Goal: Information Seeking & Learning: Learn about a topic

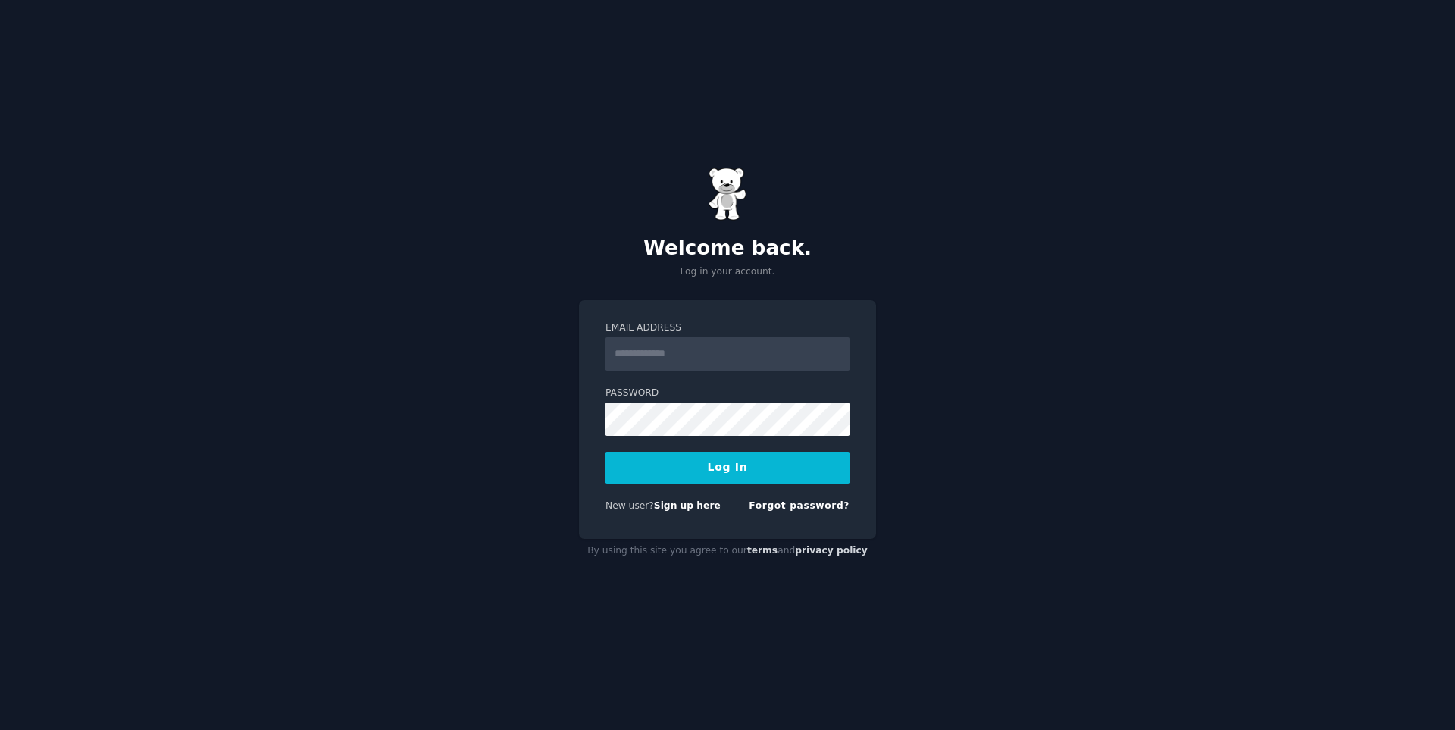
click at [689, 350] on input "Email Address" at bounding box center [728, 353] width 244 height 33
type input "**********"
click at [606, 452] on button "Log In" at bounding box center [728, 468] width 244 height 32
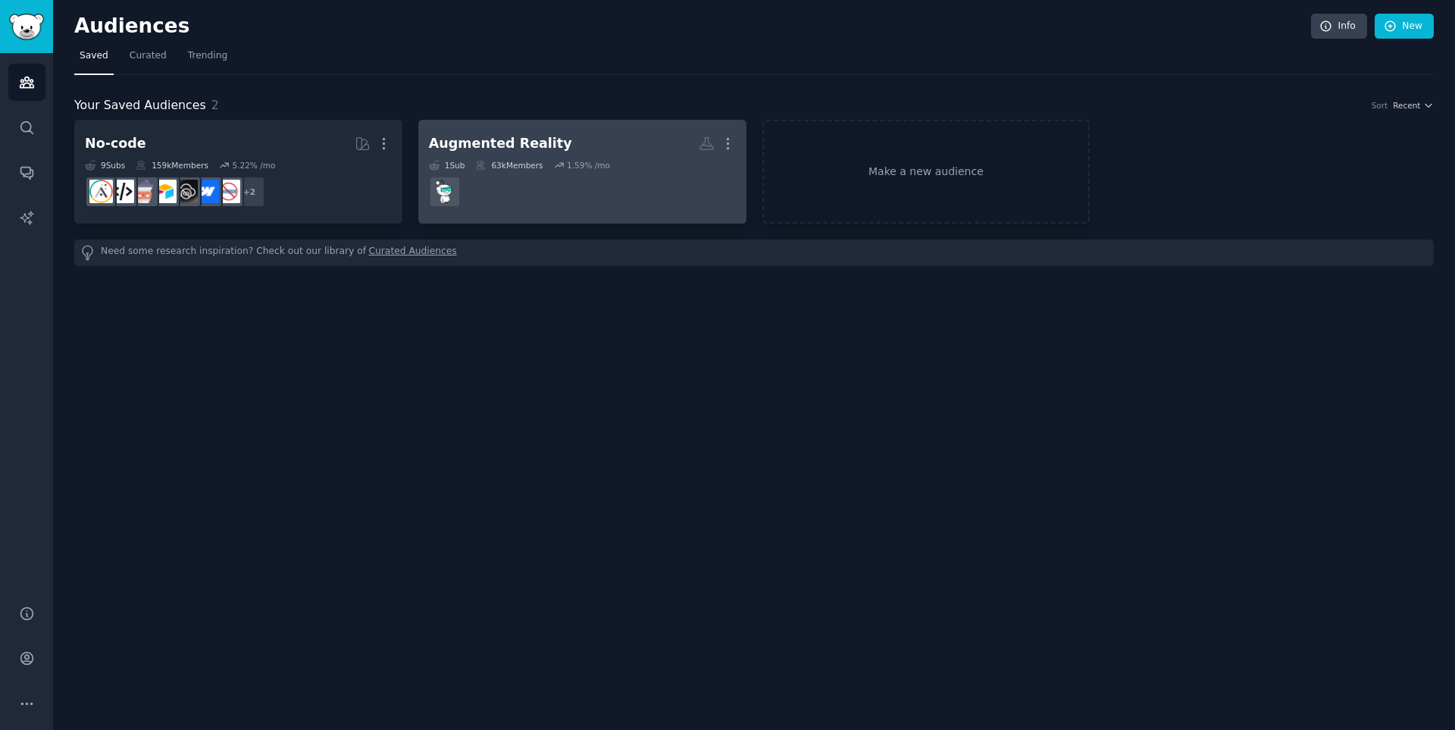
click at [536, 139] on div "Augmented Reality" at bounding box center [500, 143] width 143 height 19
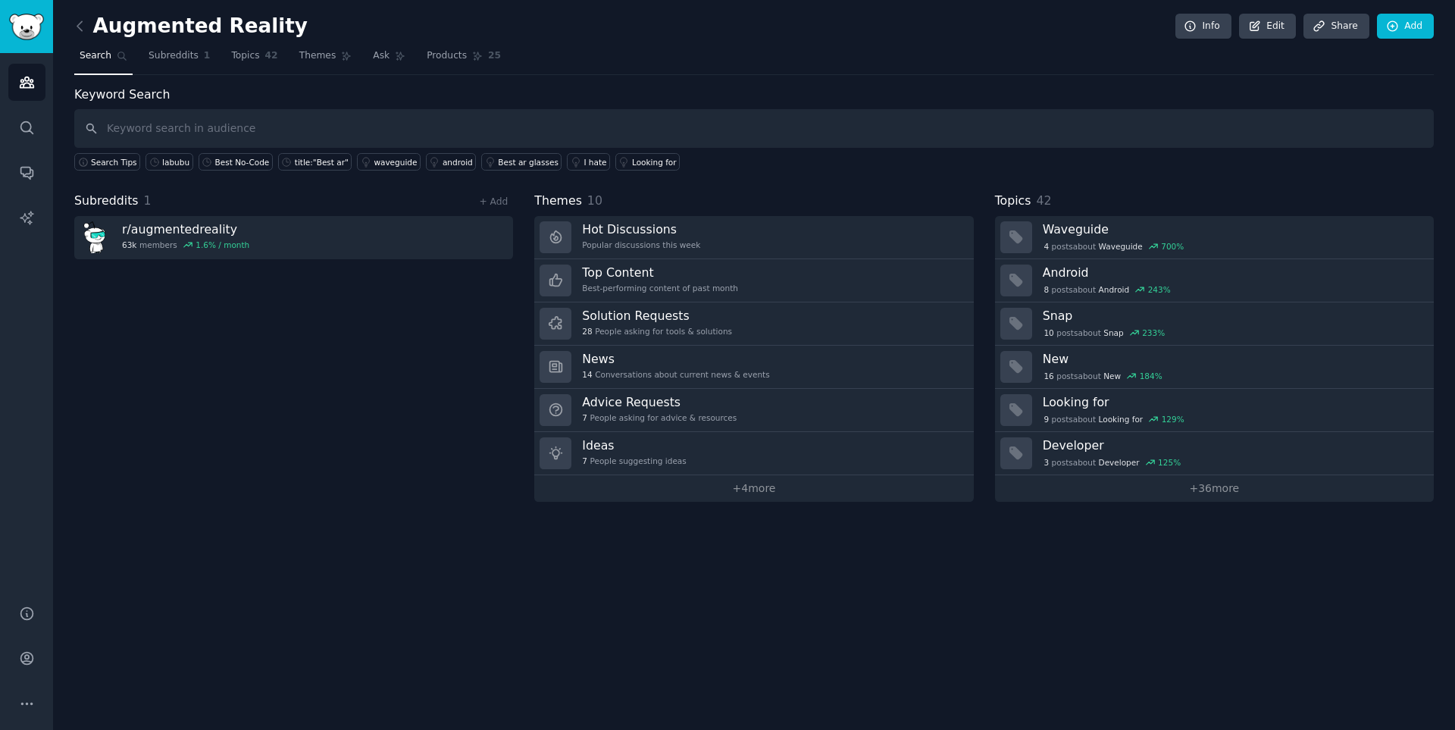
click at [237, 123] on input "text" at bounding box center [754, 128] width 1360 height 39
type input "Adobe Aero"
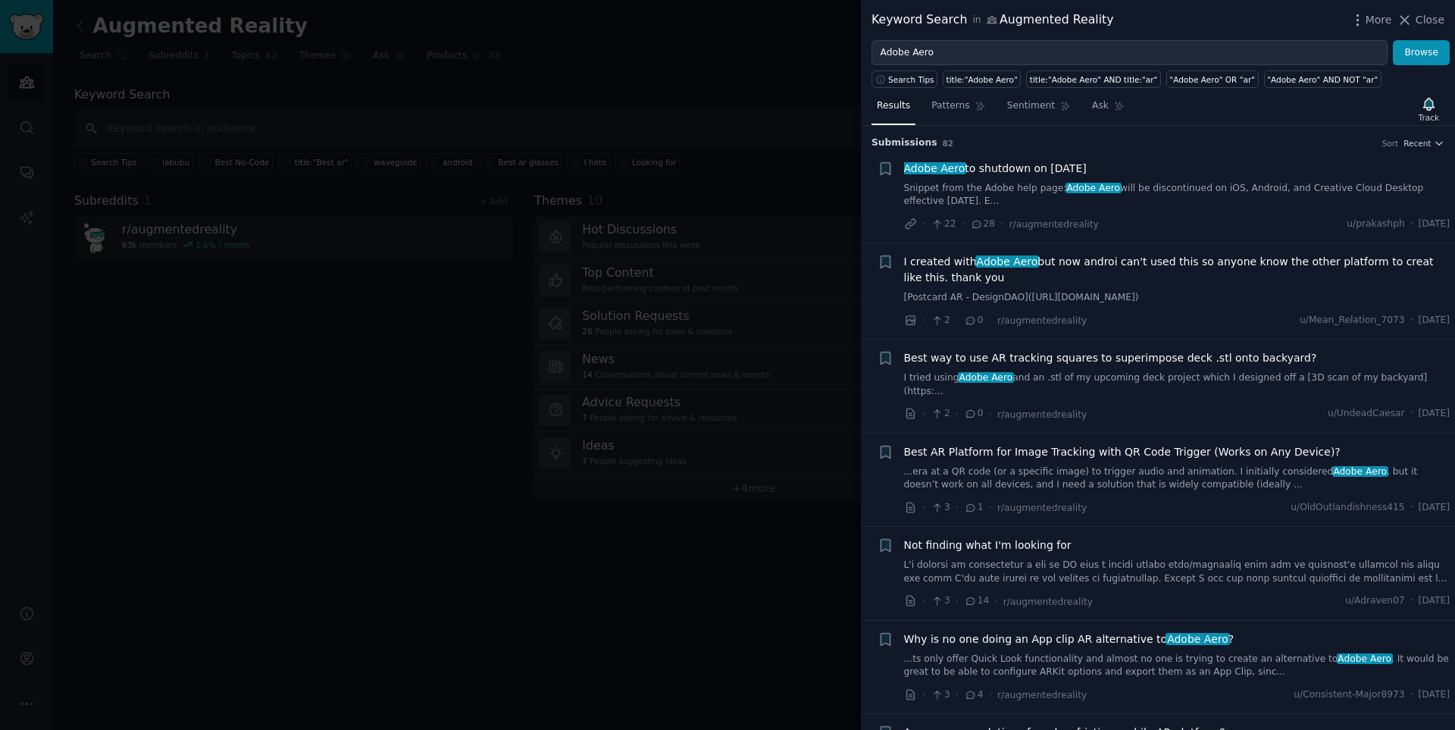
click at [1032, 173] on span "Adobe Aero to shutdown on [DATE]" at bounding box center [995, 169] width 183 height 16
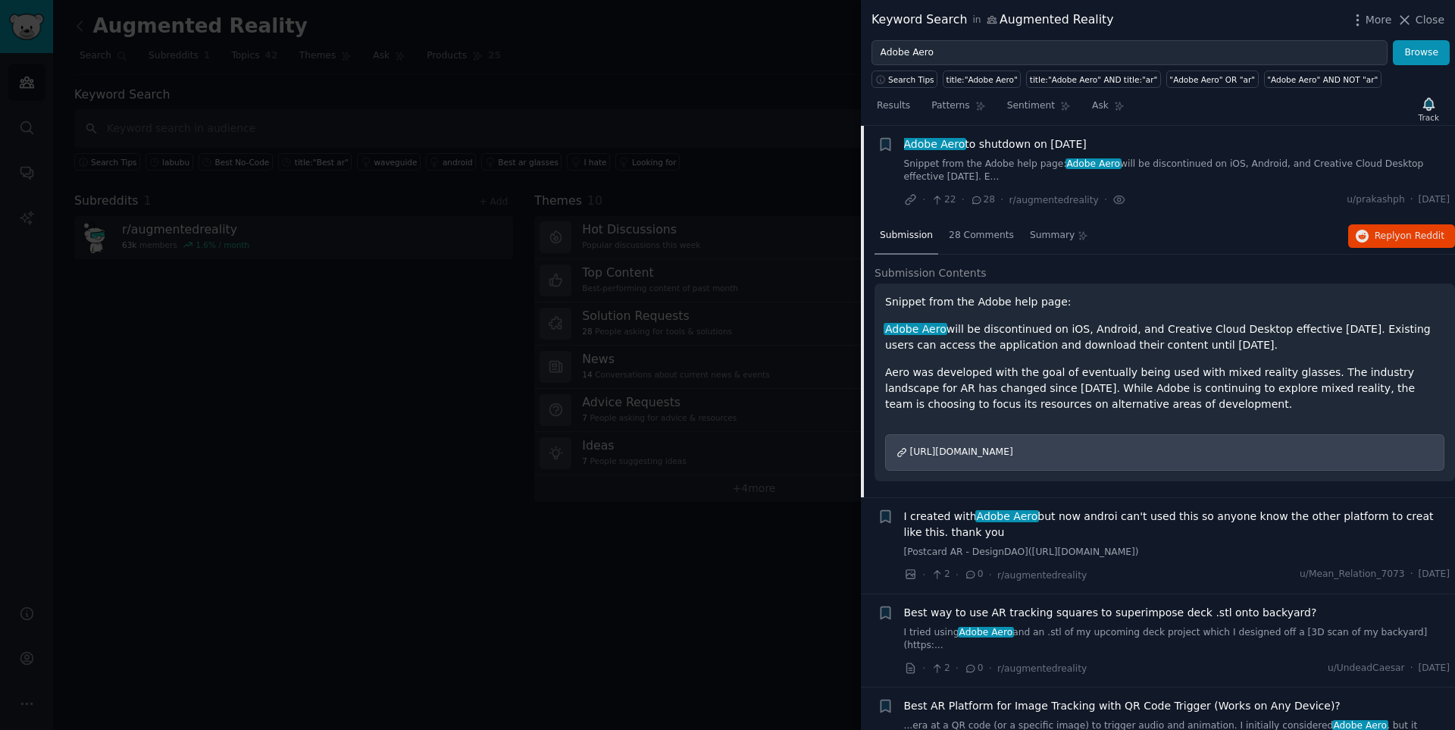
scroll to position [17, 0]
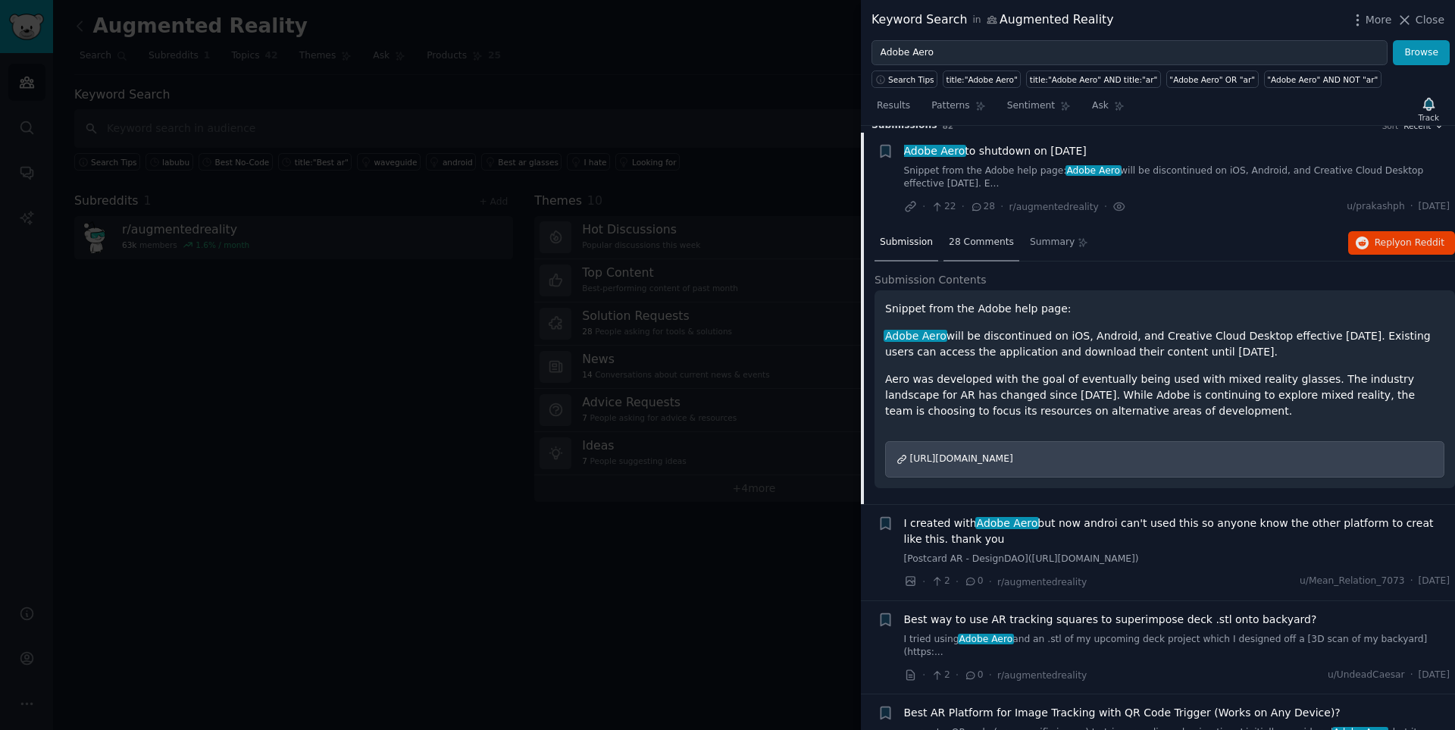
click at [989, 247] on span "28 Comments" at bounding box center [981, 243] width 65 height 14
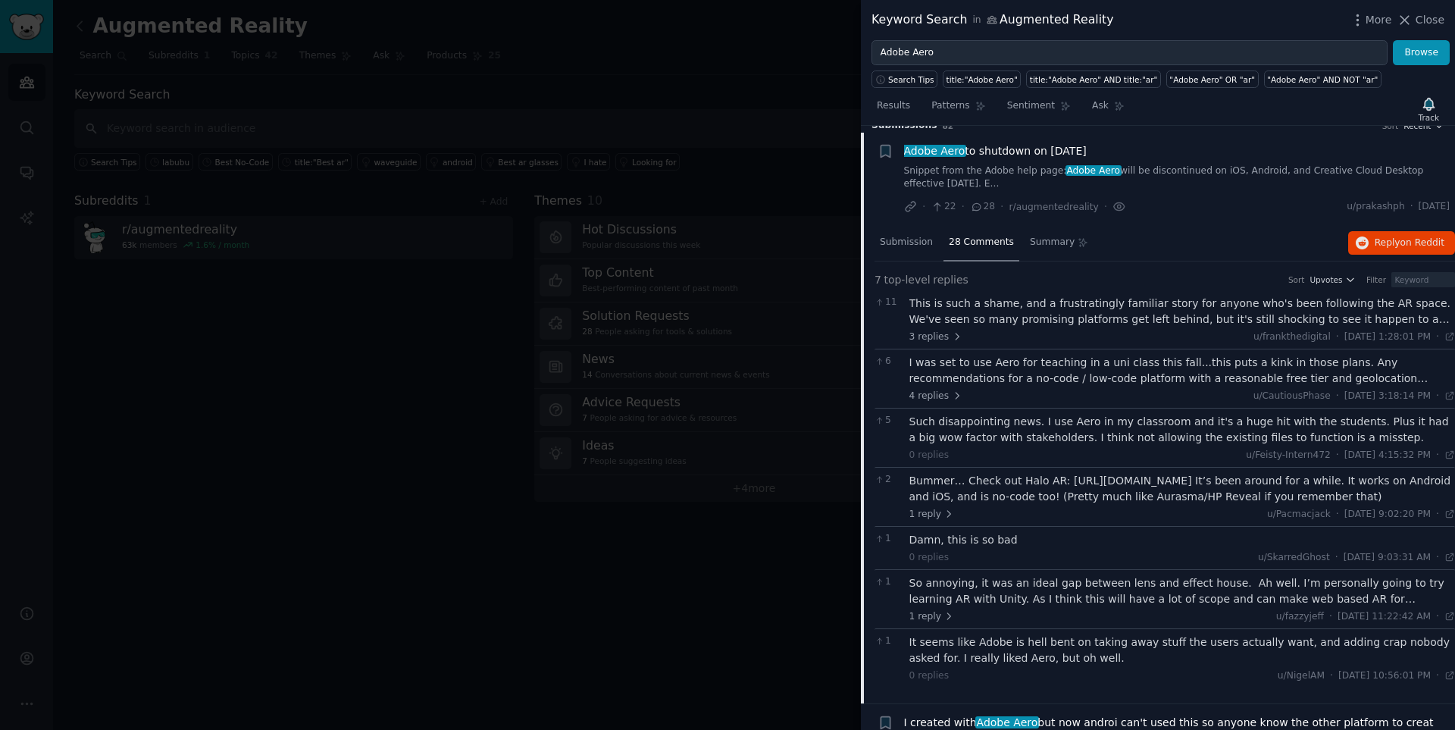
click at [1076, 317] on div "This is such a shame, and a frustratingly familiar story for anyone who's been …" at bounding box center [1183, 312] width 547 height 32
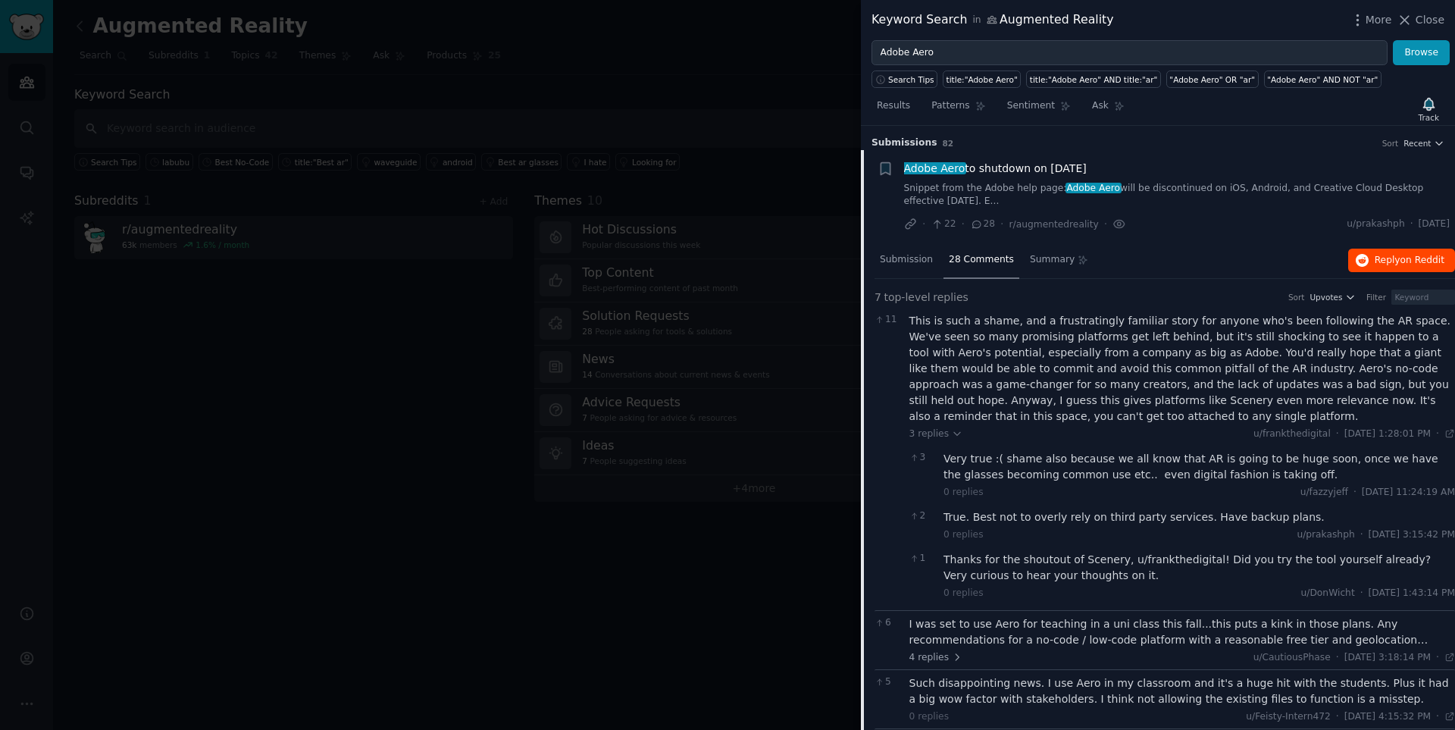
scroll to position [3, 0]
click at [1405, 258] on span "on Reddit" at bounding box center [1423, 257] width 44 height 11
